Goal: Task Accomplishment & Management: Manage account settings

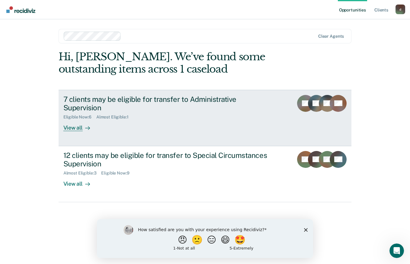
click at [74, 120] on div "View all" at bounding box center [80, 126] width 34 height 12
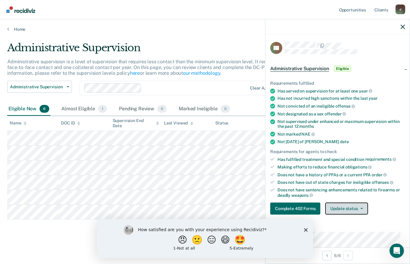
click at [360, 208] on icon "button" at bounding box center [361, 208] width 2 height 1
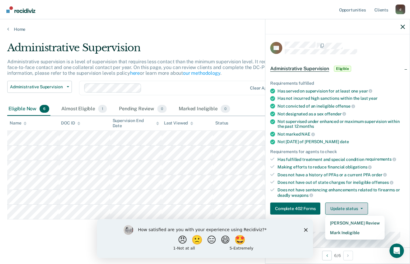
click at [344, 233] on button "Mark Ineligible" at bounding box center [354, 233] width 59 height 10
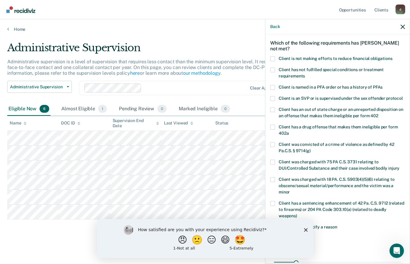
scroll to position [24, 0]
click at [271, 68] on span at bounding box center [272, 70] width 5 height 5
click at [305, 74] on input "Client has not fulfilled special conditions or treatment requirements" at bounding box center [305, 74] width 0 height 0
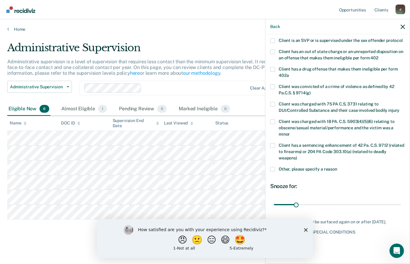
scroll to position [88, 0]
click at [307, 229] on polygon "Close survey" at bounding box center [306, 230] width 4 height 4
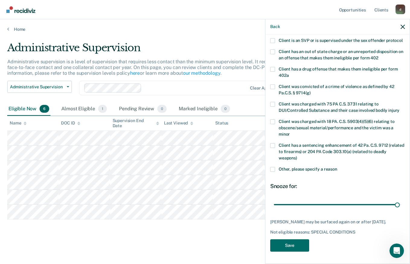
type input "180"
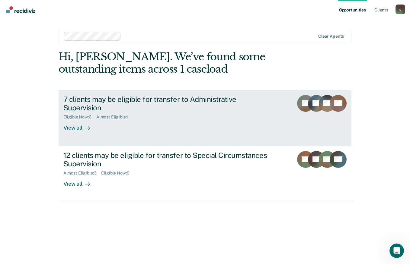
click at [80, 120] on div "View all" at bounding box center [80, 126] width 34 height 12
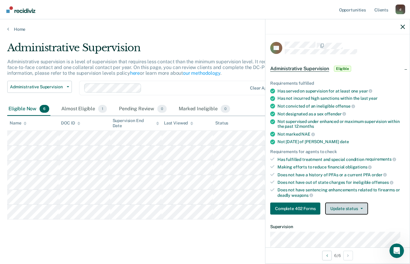
click at [362, 209] on button "Update status" at bounding box center [346, 209] width 43 height 12
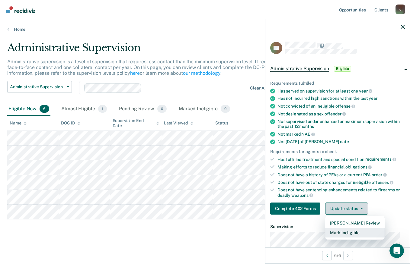
click at [355, 233] on button "Mark Ineligible" at bounding box center [354, 233] width 59 height 10
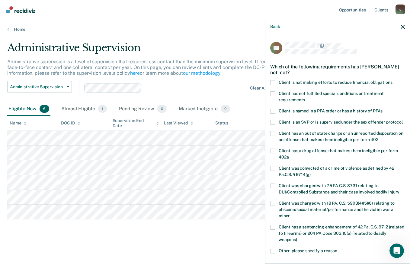
click at [272, 93] on span at bounding box center [272, 93] width 5 height 5
click at [305, 98] on input "Client has not fulfilled special conditions or treatment requirements" at bounding box center [305, 98] width 0 height 0
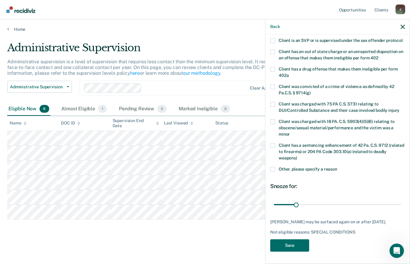
scroll to position [88, 0]
type input "180"
click at [295, 247] on button "Save" at bounding box center [289, 246] width 39 height 12
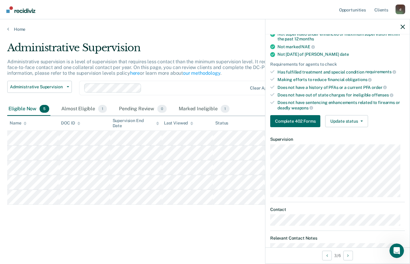
click at [362, 121] on icon "button" at bounding box center [361, 121] width 2 height 1
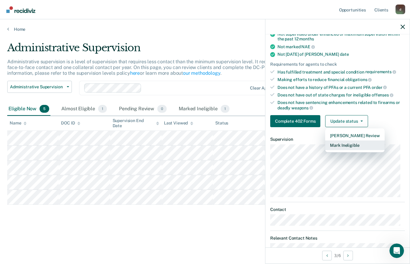
click at [361, 150] on button "Mark Ineligible" at bounding box center [354, 146] width 59 height 10
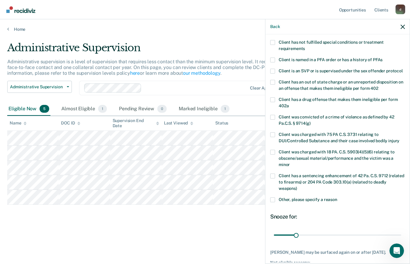
scroll to position [0, 0]
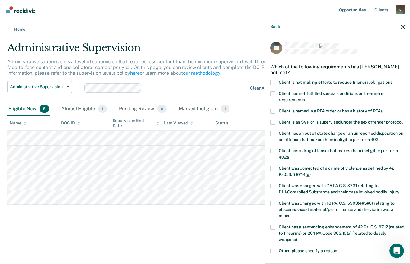
click at [275, 92] on span at bounding box center [272, 93] width 5 height 5
click at [305, 98] on input "Client has not fulfilled special conditions or treatment requirements" at bounding box center [305, 98] width 0 height 0
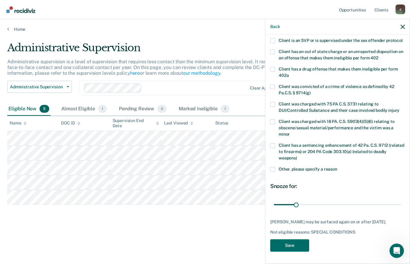
scroll to position [86, 0]
type input "180"
click at [295, 247] on button "Save" at bounding box center [289, 246] width 39 height 12
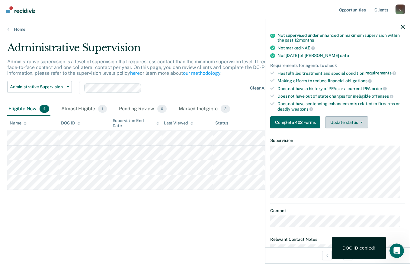
click at [362, 121] on button "Update status" at bounding box center [346, 122] width 43 height 12
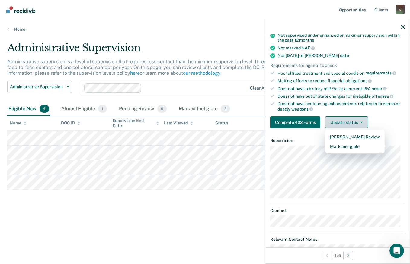
click at [366, 150] on button "Mark Ineligible" at bounding box center [354, 147] width 59 height 10
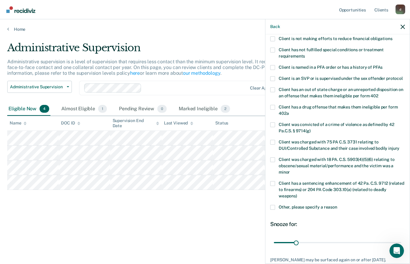
scroll to position [44, 0]
click at [272, 210] on span at bounding box center [272, 207] width 5 height 5
click at [337, 205] on input "Other, please specify a reason" at bounding box center [337, 205] width 0 height 0
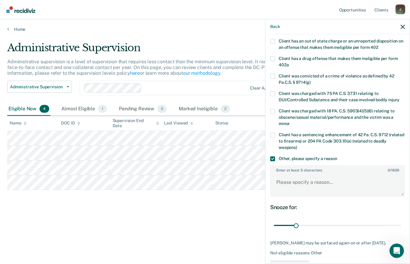
scroll to position [95, 0]
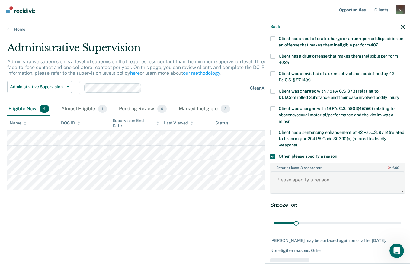
click at [277, 186] on textarea "Enter at least 3 characters 0 / 1600" at bounding box center [337, 183] width 133 height 22
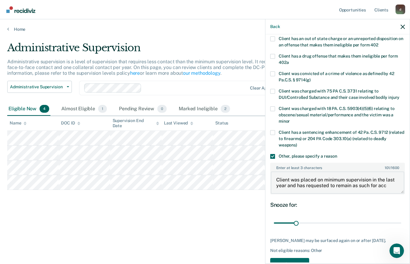
scroll to position [1, 0]
type textarea "Client was placed on minimum supervision in the last year and has requested to …"
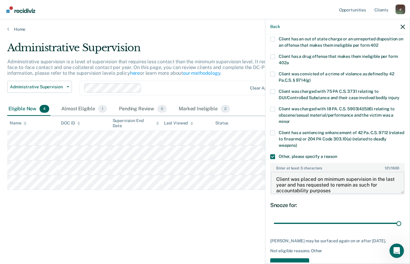
type input "180"
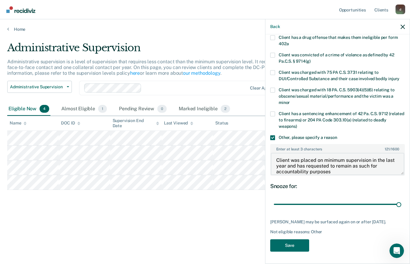
type textarea "Client was placed on minimum supervision in the last year and has requested to …"
click at [297, 248] on button "Save" at bounding box center [289, 246] width 39 height 12
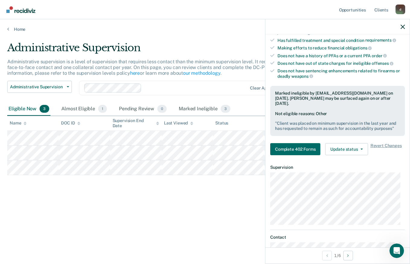
click at [403, 25] on icon "button" at bounding box center [402, 27] width 4 height 4
